Goal: Complete application form: Complete application form

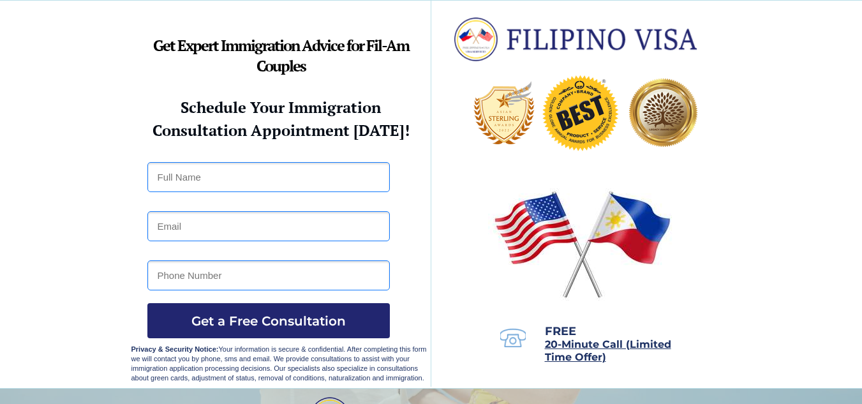
drag, startPoint x: 869, startPoint y: 33, endPoint x: 864, endPoint y: 11, distance: 22.2
click at [862, 11] on html "Success Starts with Our Expert Immigration Consultants Specializing in K1 and C…" at bounding box center [431, 202] width 862 height 404
click at [216, 161] on div at bounding box center [431, 194] width 600 height 387
click at [222, 181] on input "text" at bounding box center [268, 177] width 243 height 30
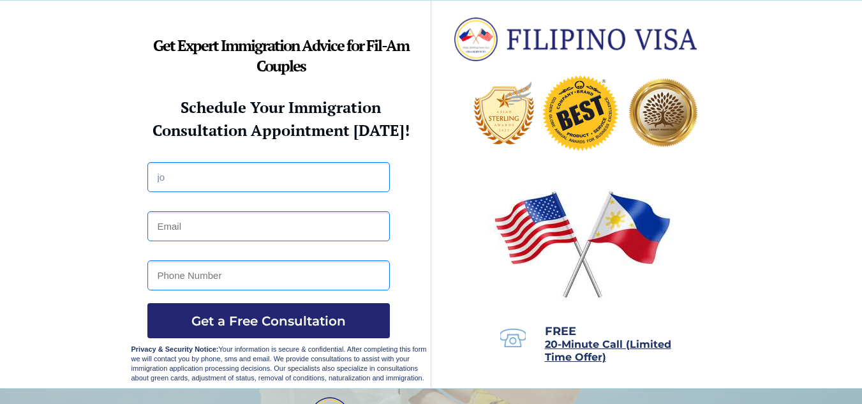
type input "j"
type input "JOSEPHINE BARBOLINO"
click at [199, 233] on input "email" at bounding box center [268, 226] width 243 height 30
type input "josephinebarbolino.deped.gov.ph"
click at [288, 280] on input "tel" at bounding box center [268, 275] width 243 height 30
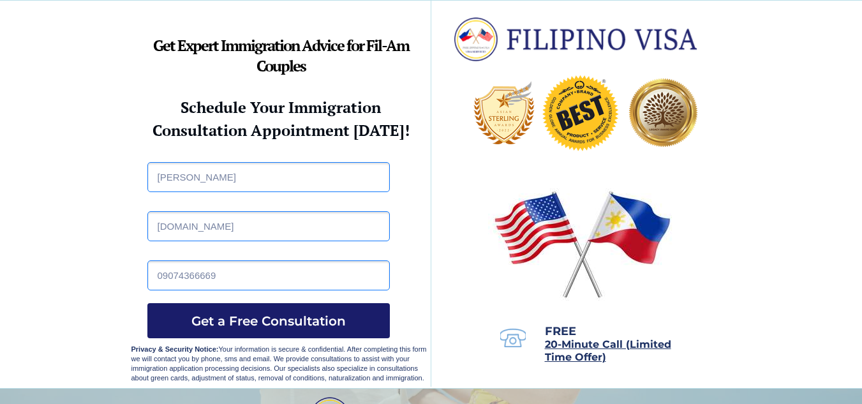
type input "09074366669"
click at [292, 310] on button "Get a Free Consultation" at bounding box center [268, 320] width 243 height 35
click at [319, 225] on input "josephinebarbolino.deped.gov.ph" at bounding box center [268, 226] width 243 height 30
click at [241, 228] on input "josephinebarbolino.deped.gov.ph" at bounding box center [268, 226] width 243 height 30
type input "josephinebarbolino@deped.gov.ph"
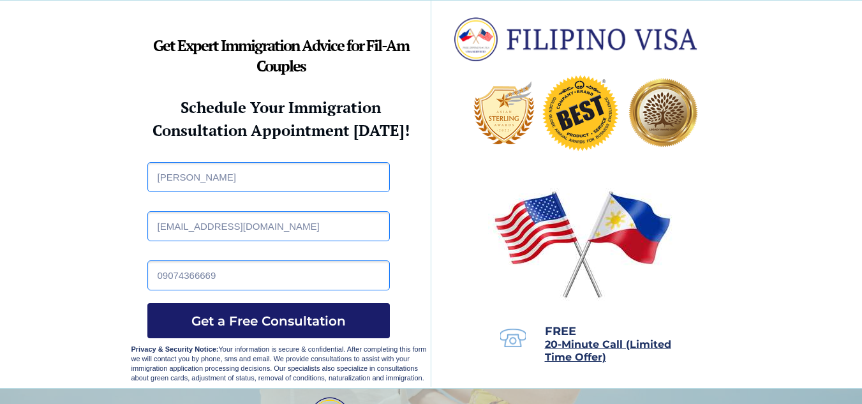
click at [274, 317] on span "Get a Free Consultation" at bounding box center [268, 320] width 243 height 15
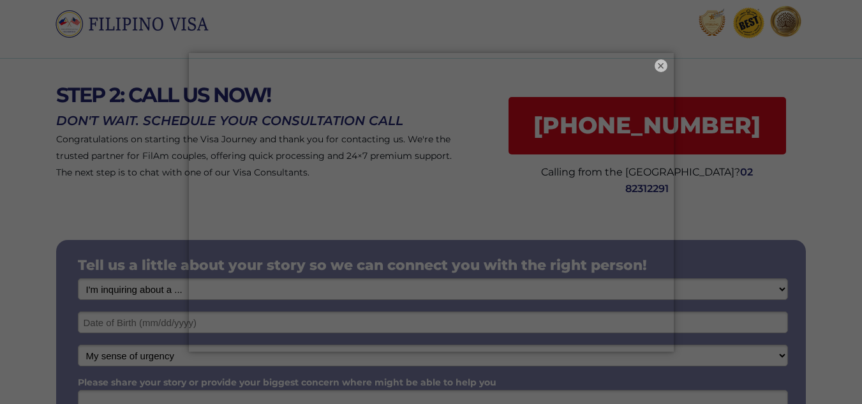
scroll to position [38, 0]
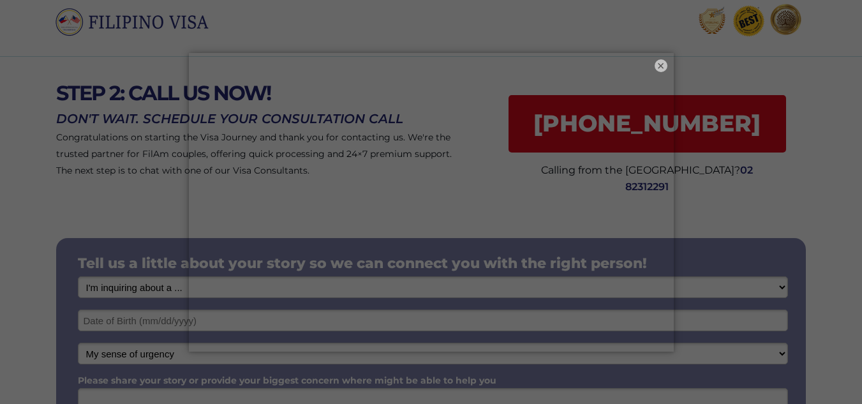
drag, startPoint x: 871, startPoint y: 115, endPoint x: 871, endPoint y: 133, distance: 17.9
click at [862, 133] on html "STEP 2: CALL US NOW! Congratulations on starting the Visa Journey and thank you…" at bounding box center [431, 164] width 862 height 404
click at [662, 68] on button "×" at bounding box center [660, 65] width 15 height 15
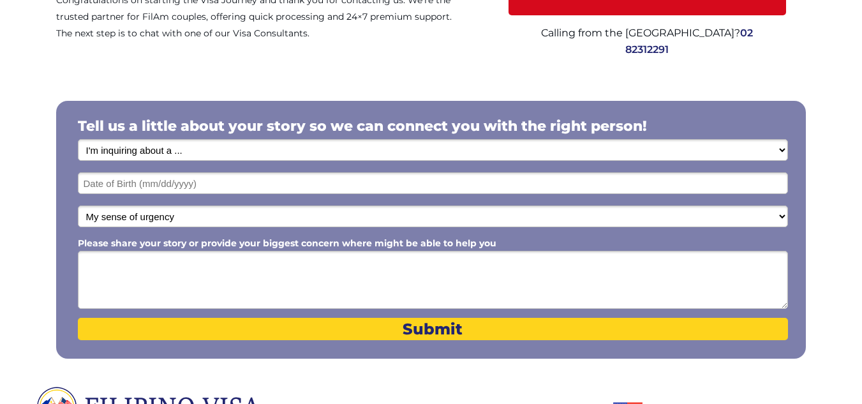
scroll to position [176, 0]
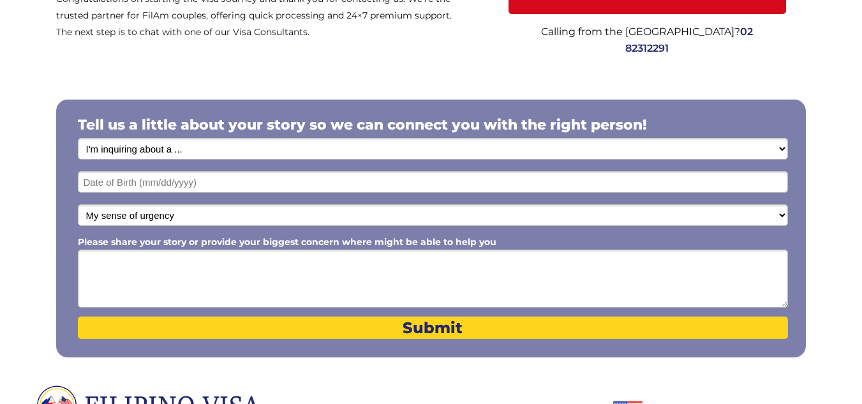
click at [533, 149] on select "I'm inquiring about a ... I don't know or other services Retirement Visa for Th…" at bounding box center [433, 149] width 710 height 22
select select "1793"
click at [78, 138] on select "I'm inquiring about a ... I don't know or other services Retirement Visa for Th…" at bounding box center [433, 149] width 710 height 22
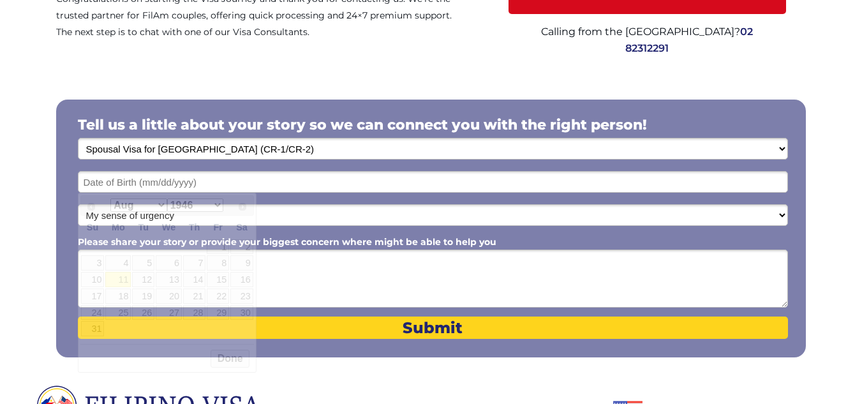
click at [357, 174] on input "text" at bounding box center [433, 182] width 710 height 22
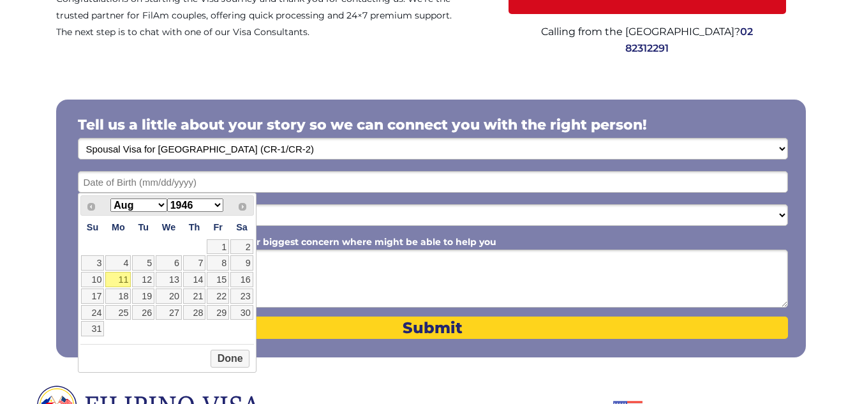
click at [357, 174] on input "text" at bounding box center [433, 182] width 710 height 22
click at [153, 202] on select "Jan Feb Mar Apr May Jun Jul Aug Sep Oct Nov Dec" at bounding box center [138, 204] width 56 height 13
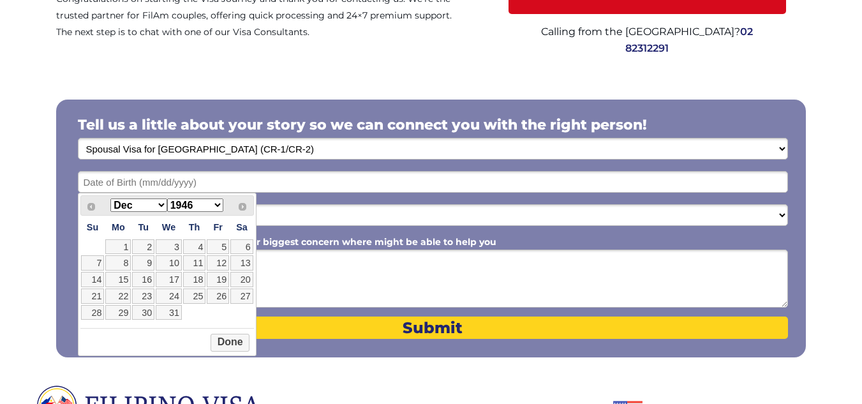
click at [200, 204] on select "1946 1947 1948 1949 1950 1951 1952 1953 1954 1955 1956 1957 1958 1959 1960 1961…" at bounding box center [195, 204] width 56 height 13
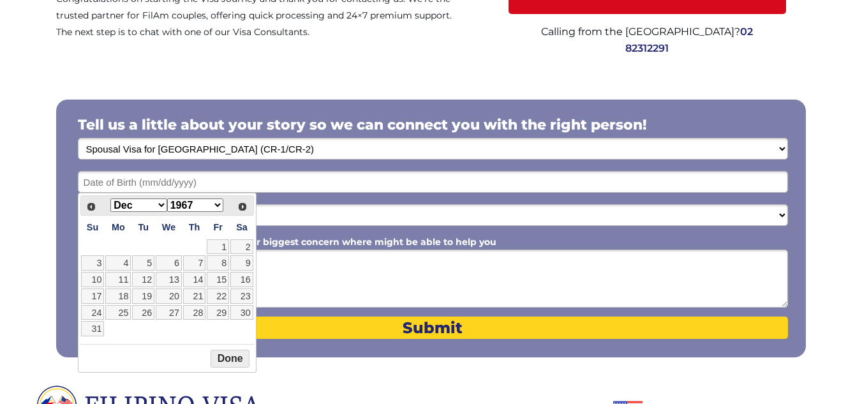
click at [224, 361] on button "Done" at bounding box center [230, 359] width 39 height 18
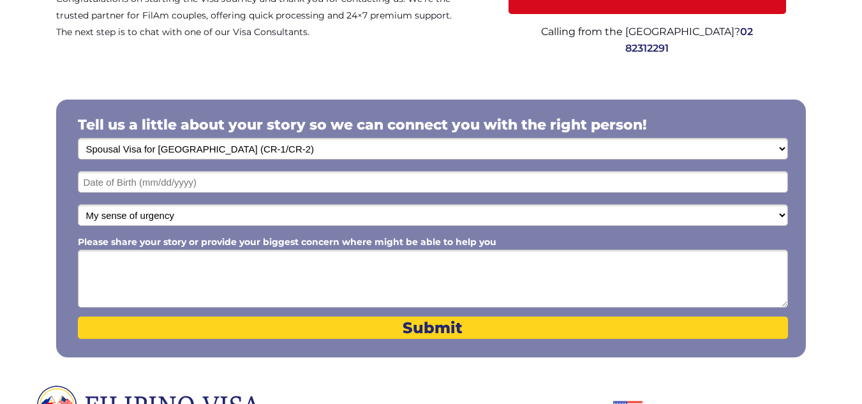
click at [242, 283] on textarea "Please share your story or provide your biggest concern where might be able to …" at bounding box center [433, 279] width 710 height 58
click at [318, 219] on select "My sense of urgency Low Priority - I'm just looking Medium High Priority - I ne…" at bounding box center [433, 215] width 710 height 22
click at [301, 256] on textarea "Please share your story or provide your biggest concern where might be able to …" at bounding box center [433, 279] width 710 height 58
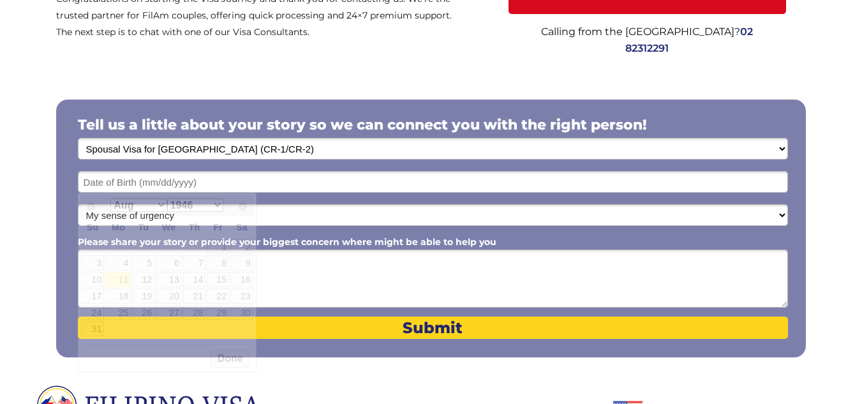
click at [270, 177] on input "text" at bounding box center [433, 182] width 710 height 22
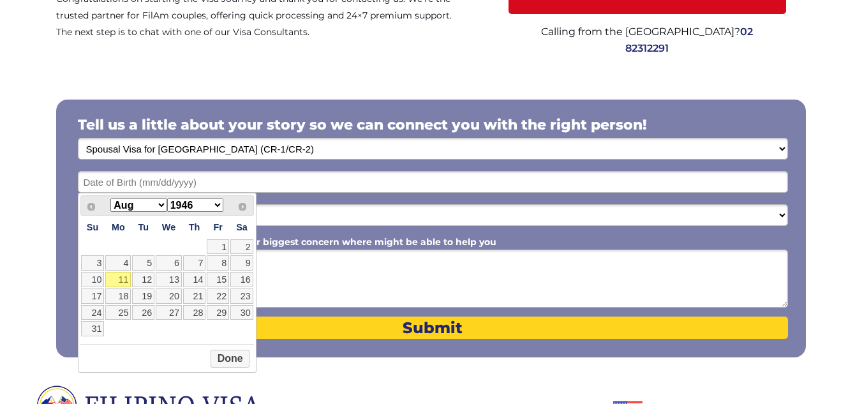
click at [270, 177] on input "text" at bounding box center [433, 182] width 710 height 22
click at [156, 204] on select "Jan Feb Mar Apr May Jun Jul Aug Sep Oct Nov Dec" at bounding box center [138, 204] width 56 height 13
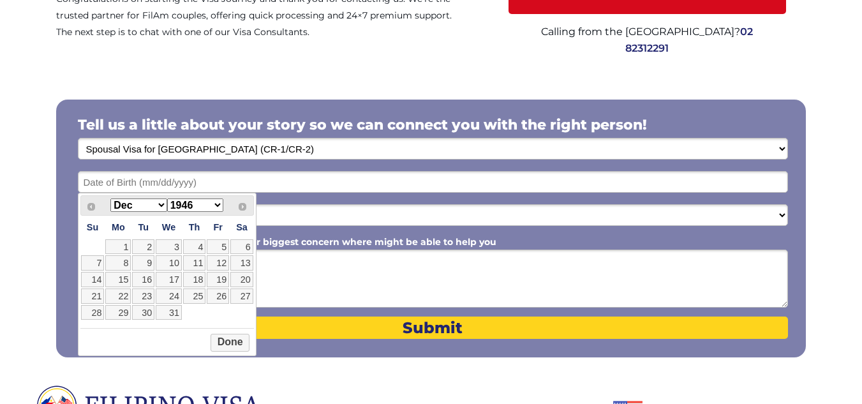
click at [189, 202] on select "1946 1947 1948 1949 1950 1951 1952 1953 1954 1955 1956 1957 1958 1959 1960 1961…" at bounding box center [195, 204] width 56 height 13
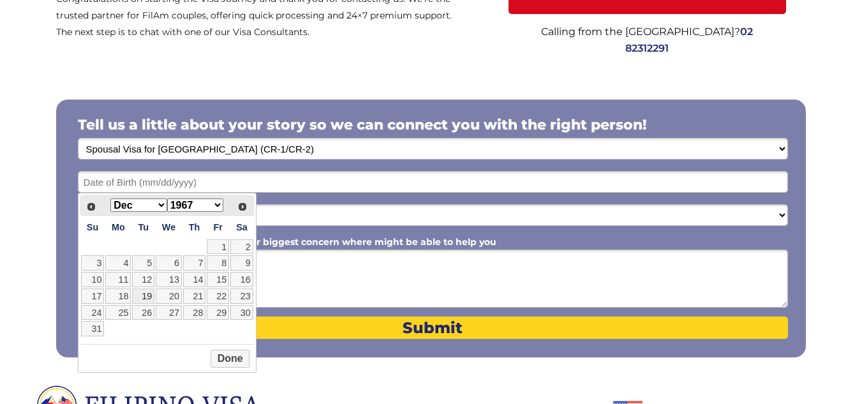
click at [148, 295] on link "19" at bounding box center [143, 295] width 22 height 15
type input "12/19/1967"
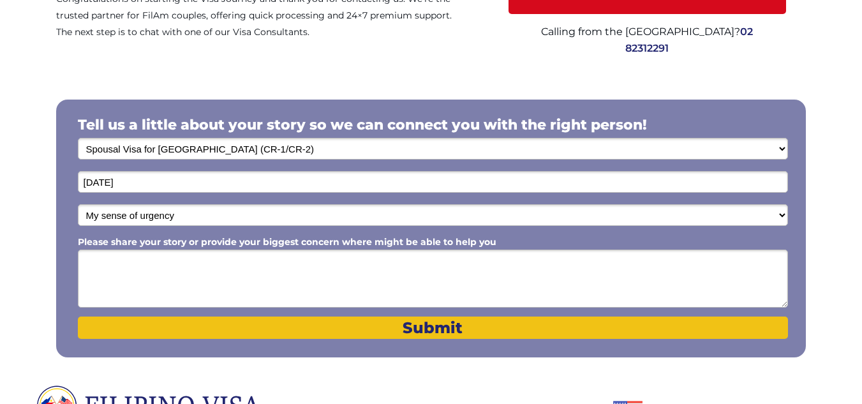
click at [347, 322] on span "Submit" at bounding box center [433, 327] width 710 height 19
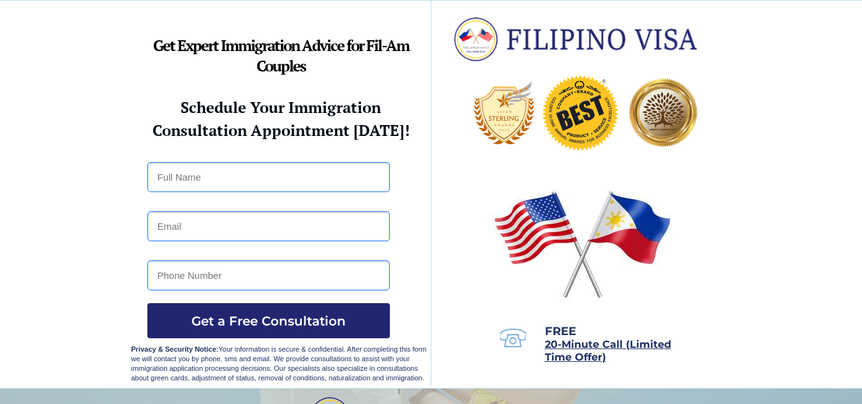
click at [861, 57] on div at bounding box center [431, 194] width 862 height 387
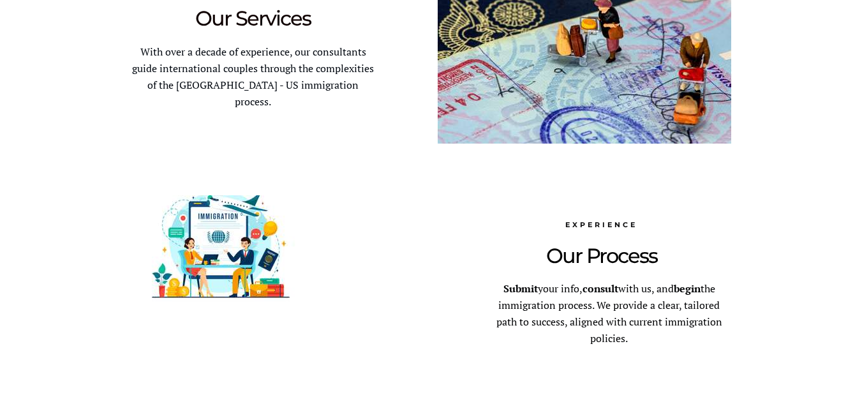
scroll to position [777, 0]
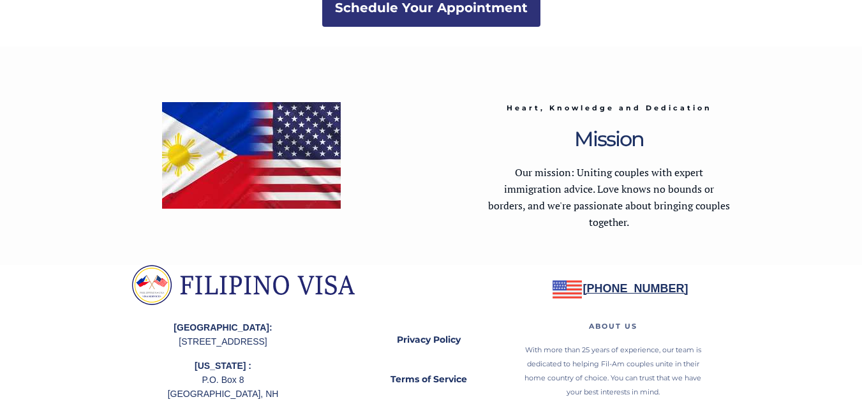
scroll to position [2588, 0]
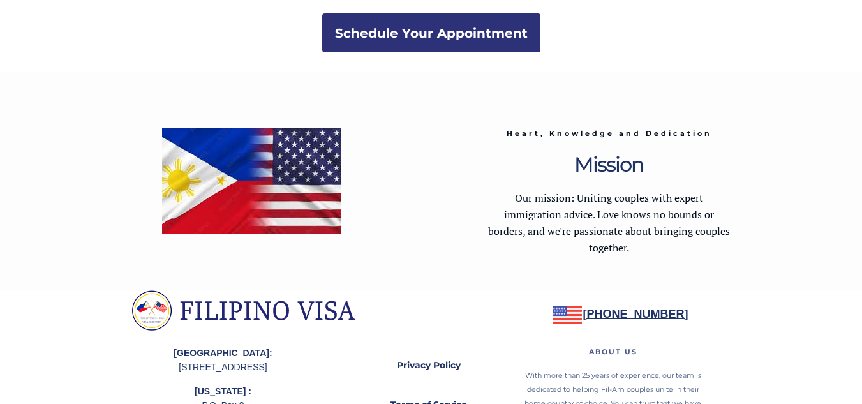
click at [375, 37] on strong "Schedule Your Appointment" at bounding box center [431, 33] width 193 height 15
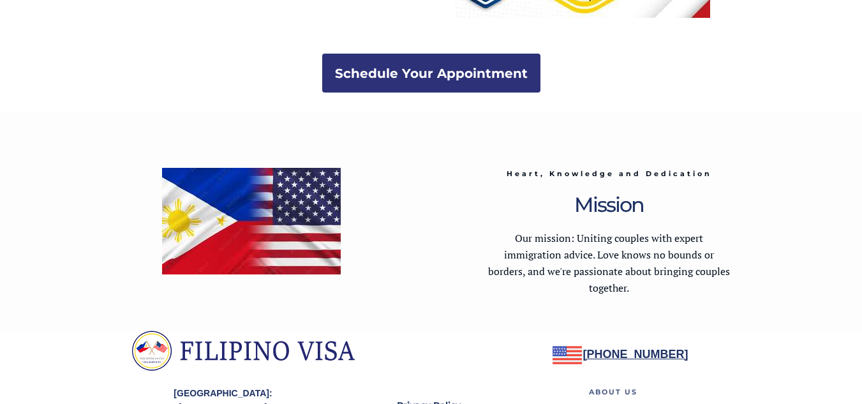
scroll to position [2664, 0]
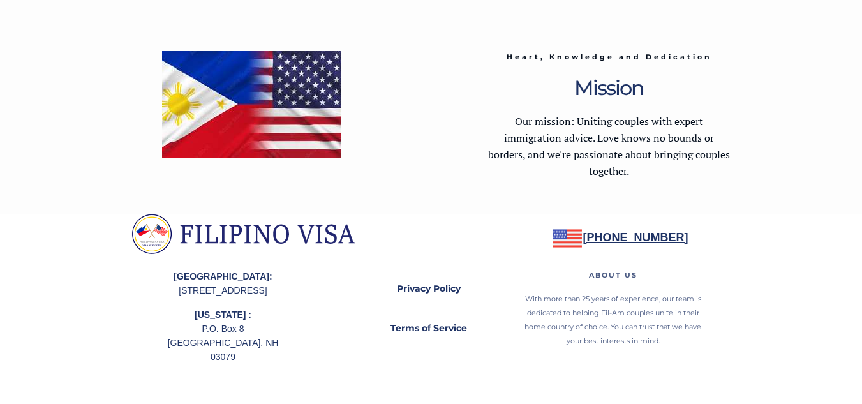
scroll to position [2588, 0]
